Goal: Complete application form

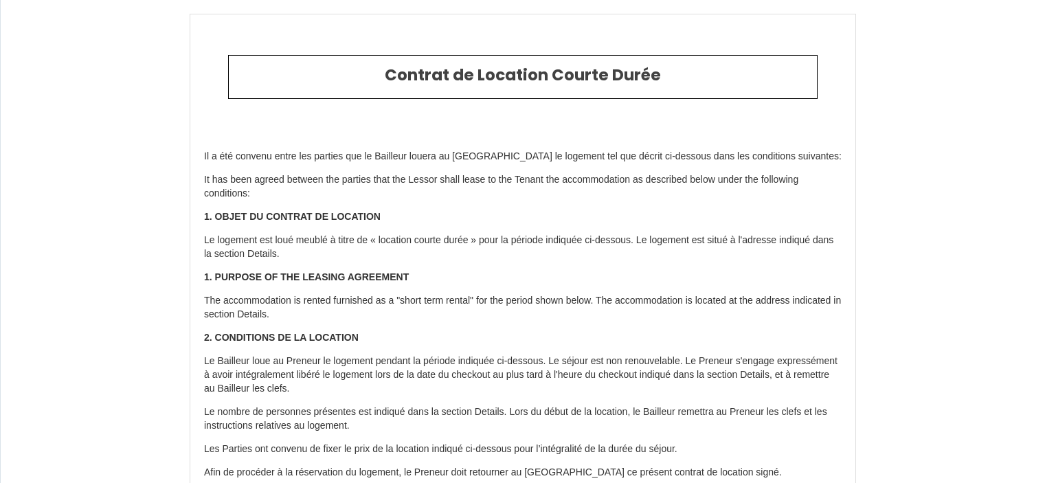
select select
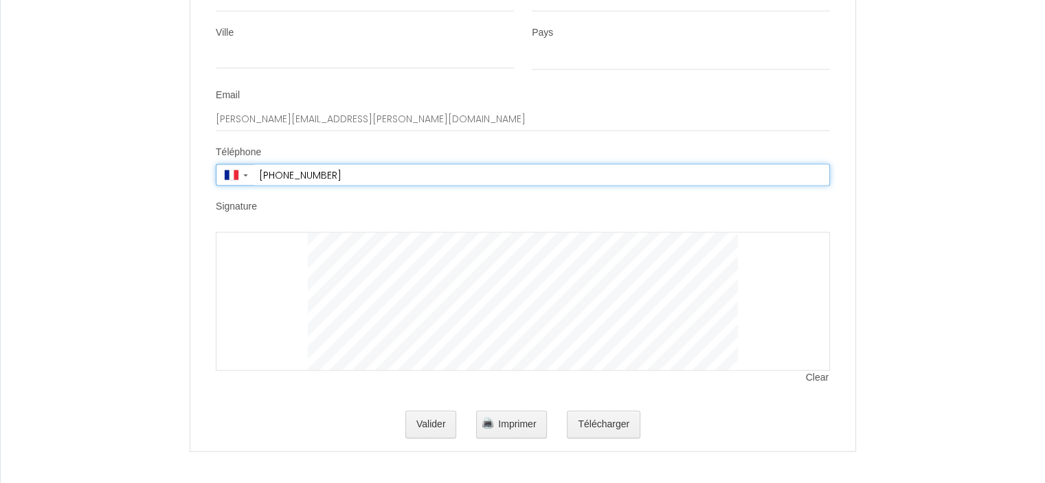
scroll to position [2983, 0]
click at [636, 219] on li "Signature Clear" at bounding box center [523, 298] width 664 height 199
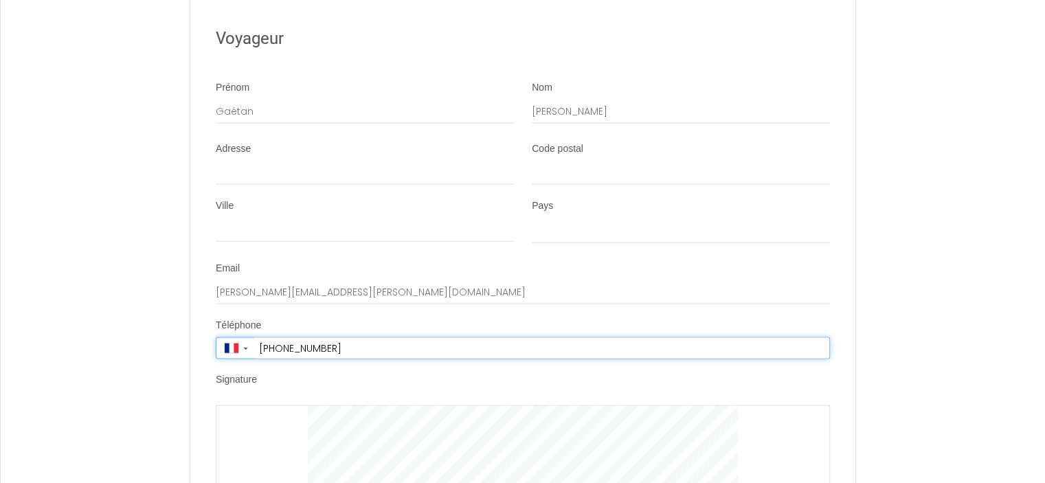
scroll to position [2754, 0]
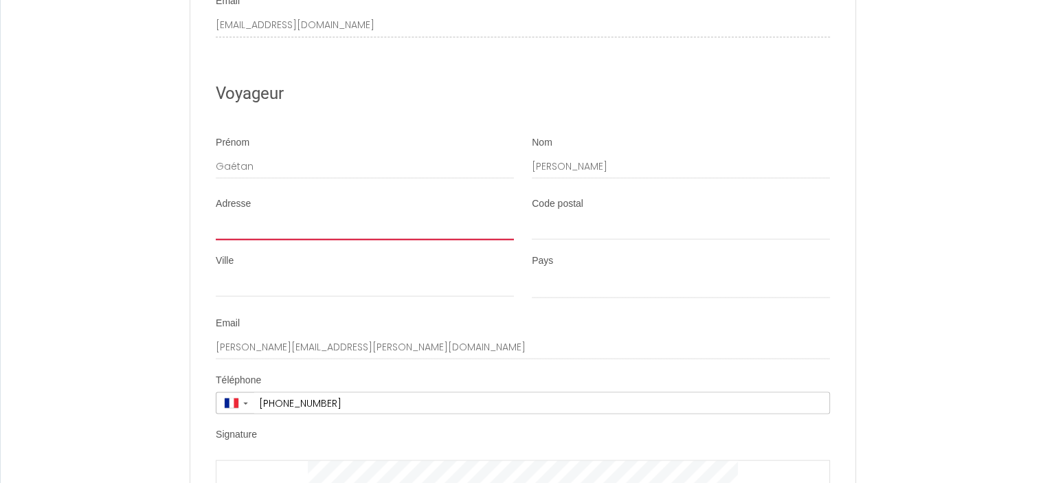
click at [304, 234] on input "Adresse" at bounding box center [365, 228] width 298 height 25
type input "[STREET_ADDRESS]"
type input "75019"
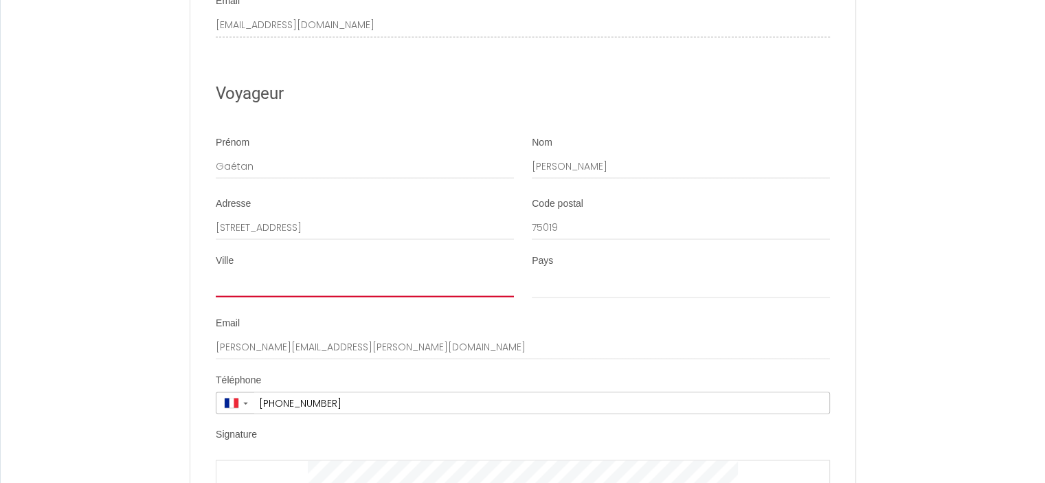
type input "[GEOGRAPHIC_DATA]"
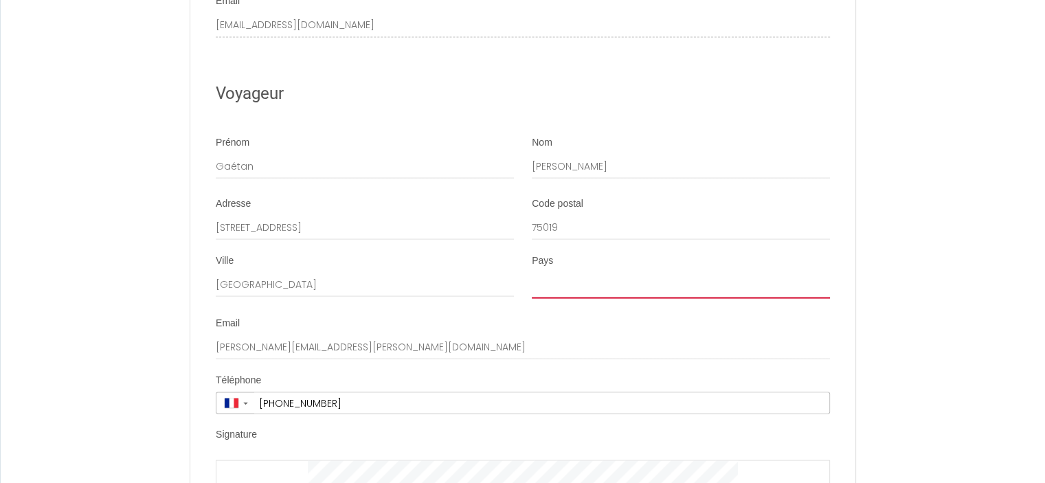
select select "FR"
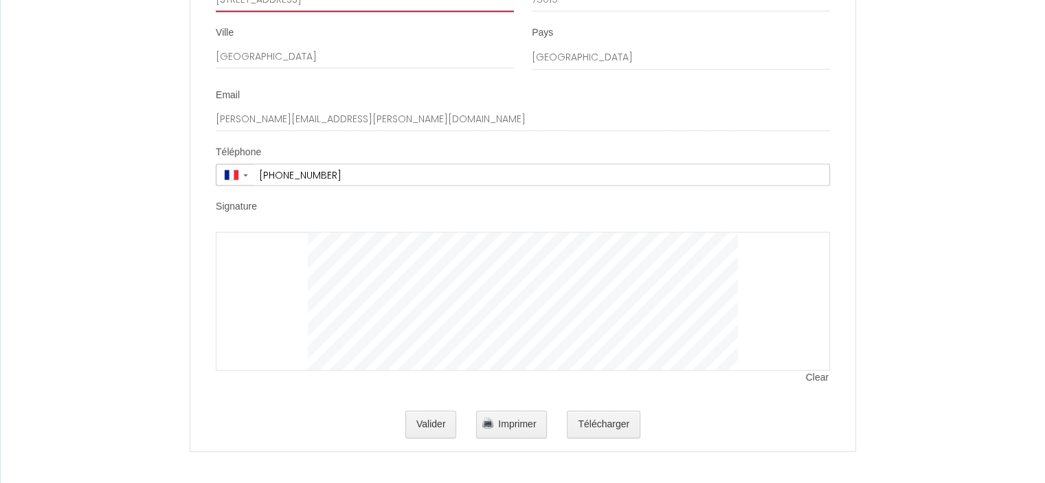
scroll to position [2983, 0]
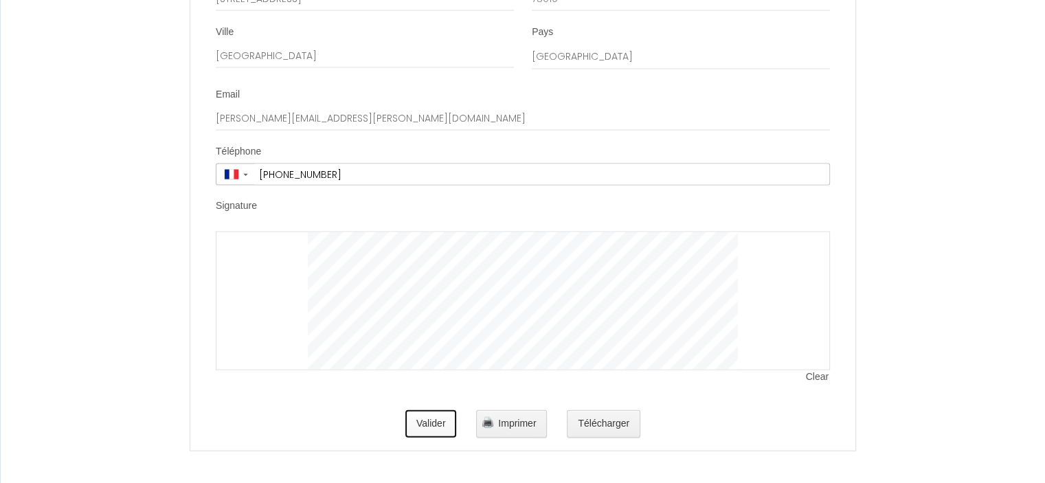
click at [430, 417] on button "Valider" at bounding box center [431, 423] width 52 height 27
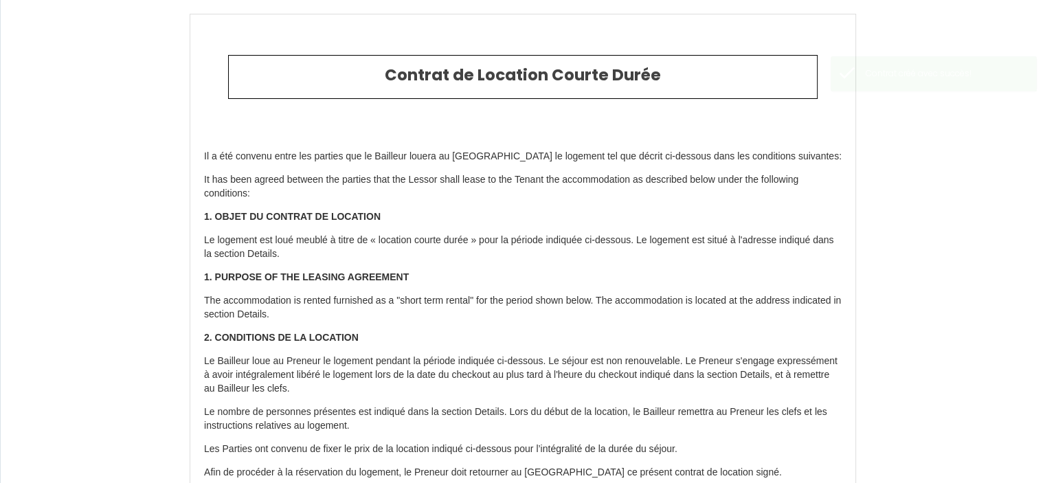
type input "1590"
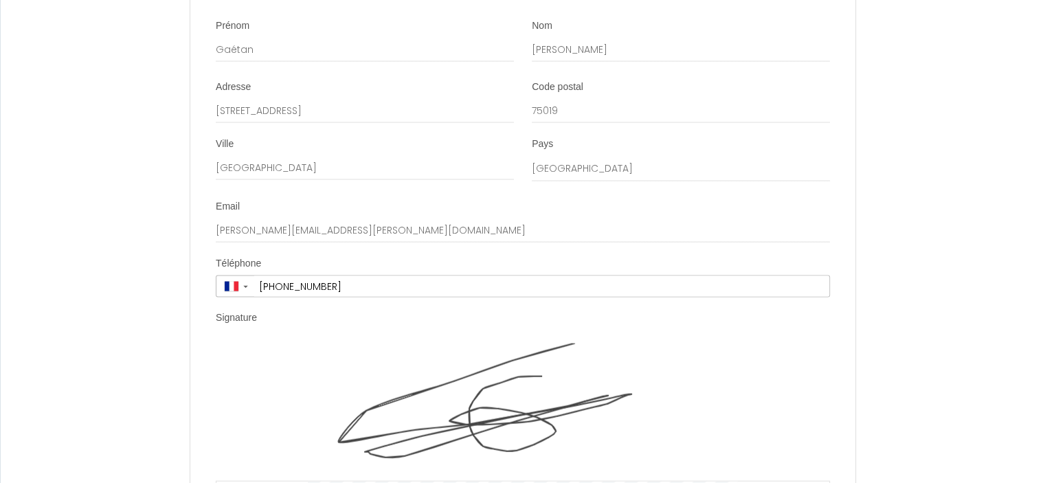
scroll to position [3121, 0]
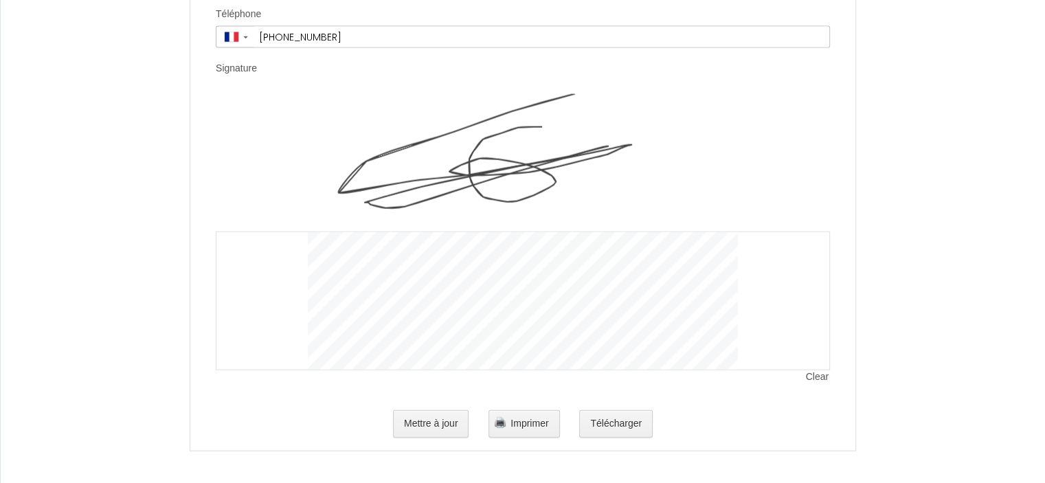
click at [599, 408] on div "Mettre à jour Imprimer Télécharger" at bounding box center [523, 424] width 614 height 44
click at [597, 434] on button "Télécharger" at bounding box center [616, 423] width 74 height 27
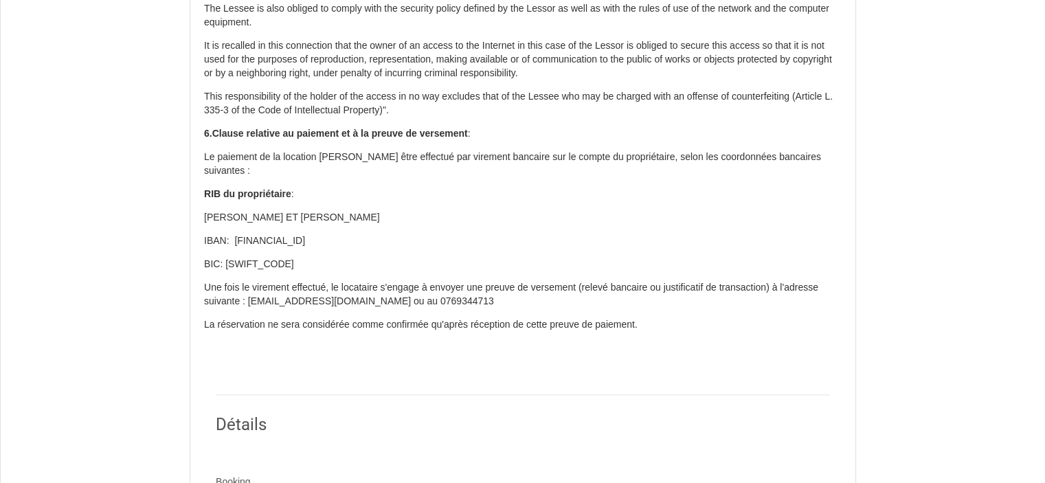
scroll to position [1482, 0]
drag, startPoint x: 423, startPoint y: 216, endPoint x: 205, endPoint y: 216, distance: 217.9
click at [205, 216] on p "[PERSON_NAME] ET [PERSON_NAME]" at bounding box center [523, 217] width 638 height 14
copy p "[PERSON_NAME] ET [PERSON_NAME]"
drag, startPoint x: 232, startPoint y: 238, endPoint x: 401, endPoint y: 242, distance: 169.1
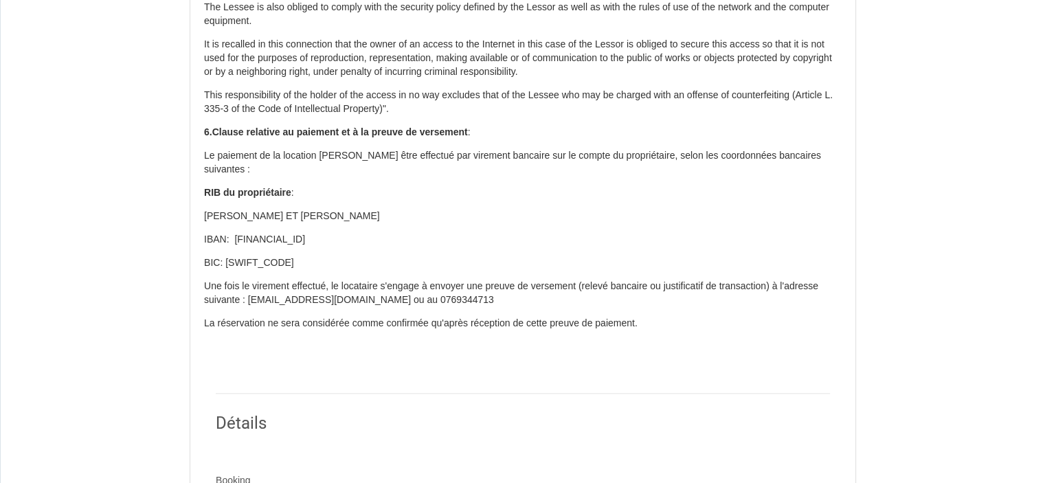
click at [401, 242] on p "IBAN: [FINANCIAL_ID]" at bounding box center [523, 240] width 638 height 14
copy p "[FINANCIAL_ID]"
click at [258, 262] on p "BIC: [SWIFT_CODE]" at bounding box center [523, 263] width 638 height 14
copy p "[SWIFT_CODE]"
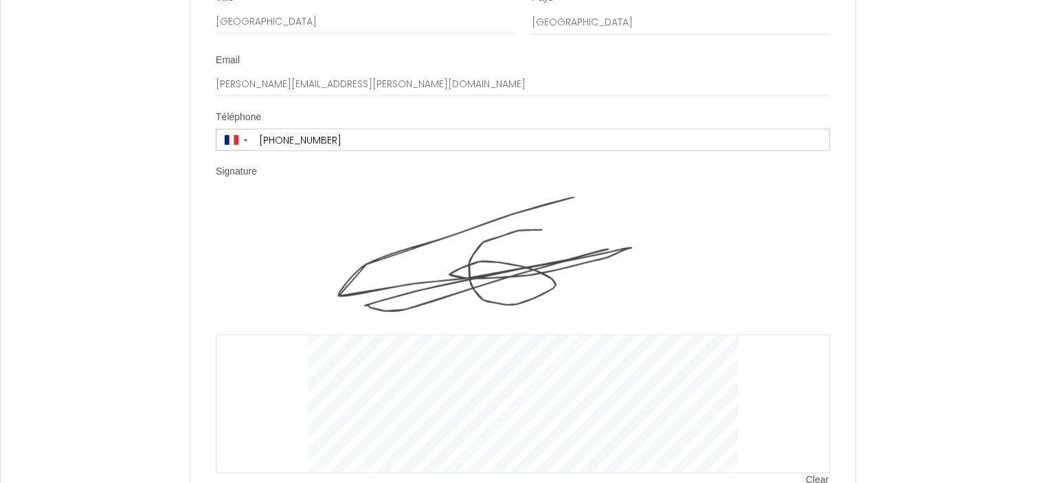
scroll to position [3121, 0]
